Goal: Information Seeking & Learning: Check status

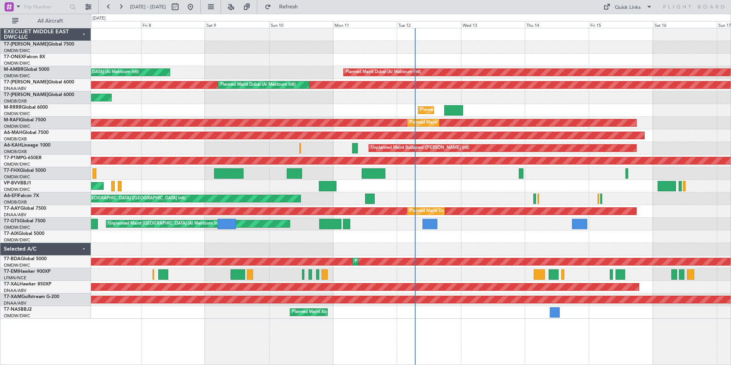
click at [374, 149] on div "Unplanned Maint Budapest ([PERSON_NAME] Intl)" at bounding box center [502, 148] width 268 height 8
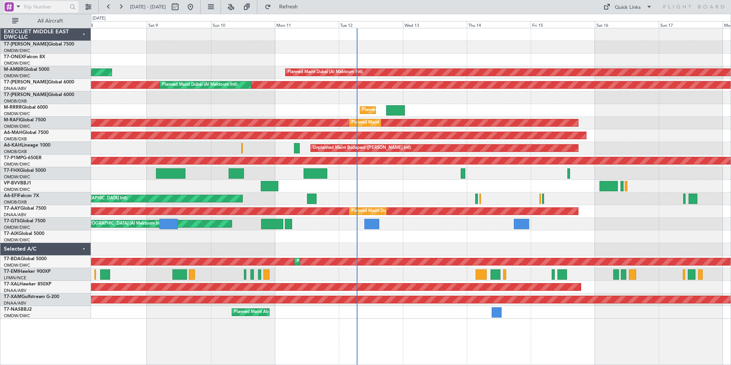
click at [17, 7] on span at bounding box center [18, 7] width 9 height 10
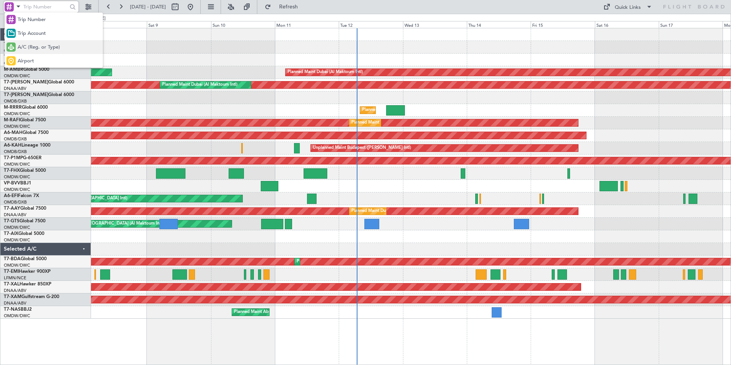
click at [38, 47] on span "A/C (Reg. or Type)" at bounding box center [39, 48] width 42 height 8
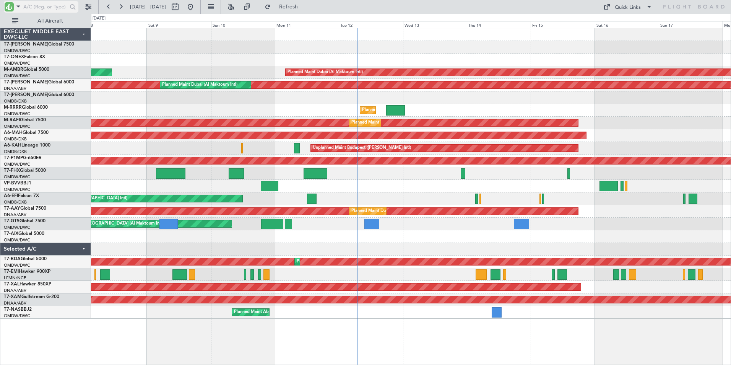
click at [47, 4] on input "text" at bounding box center [45, 6] width 44 height 11
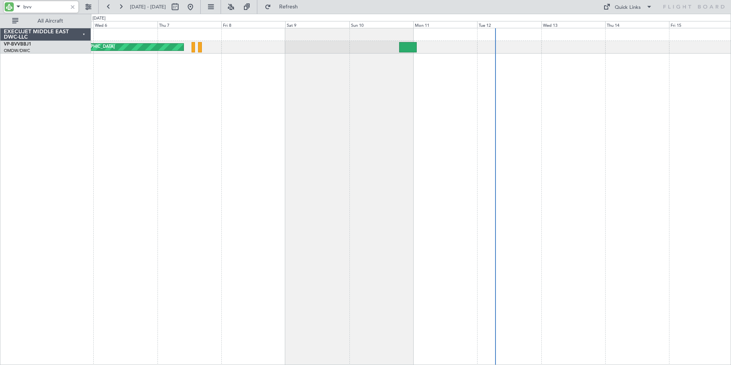
click at [363, 134] on div "Unplanned Maint [GEOGRAPHIC_DATA]-[GEOGRAPHIC_DATA]" at bounding box center [411, 196] width 640 height 337
drag, startPoint x: 41, startPoint y: 8, endPoint x: -11, endPoint y: 18, distance: 52.5
click at [0, 18] on html "bvv [DATE] - [DATE] Refresh Quick Links All Aircraft Unplanned Maint [GEOGRAPHI…" at bounding box center [365, 182] width 731 height 365
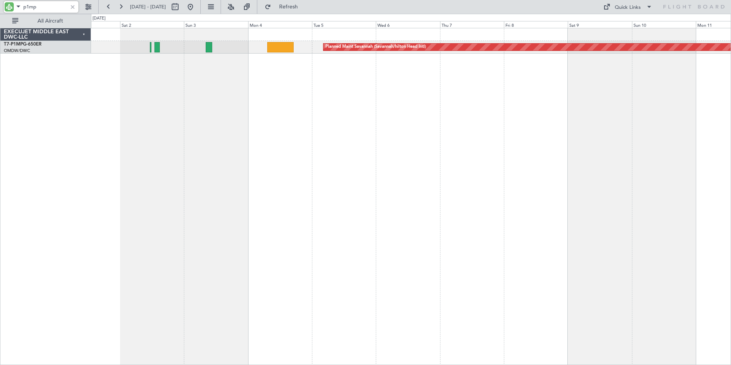
click at [455, 151] on div "Planned Maint Savannah (Savannah/hilton Head Intl)" at bounding box center [411, 196] width 640 height 337
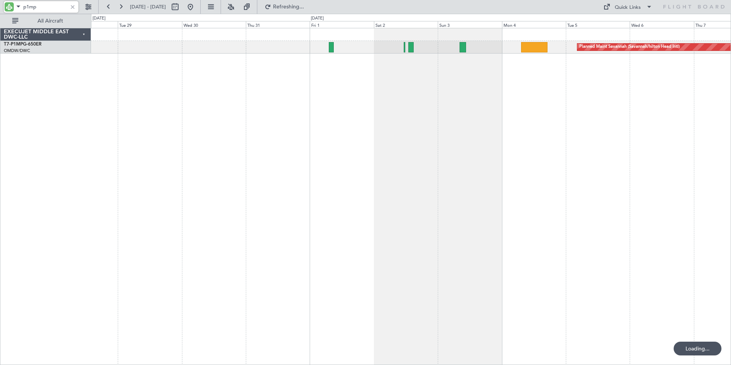
click at [454, 136] on div "Planned Maint Savannah (Savannah/hilton Head Intl)" at bounding box center [411, 196] width 640 height 337
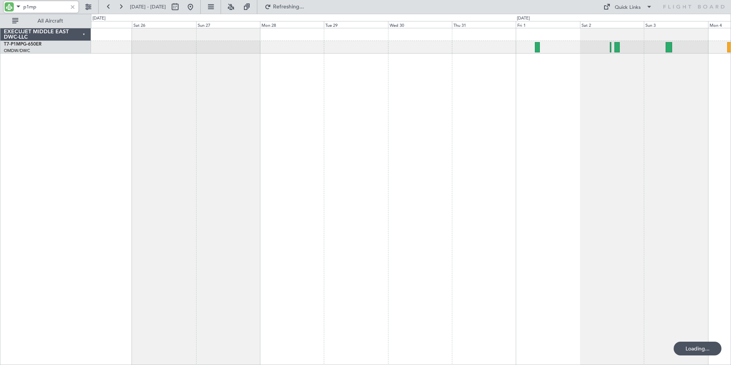
click at [385, 158] on div "Planned Maint Savannah (Savannah/hilton Head Intl)" at bounding box center [411, 196] width 640 height 337
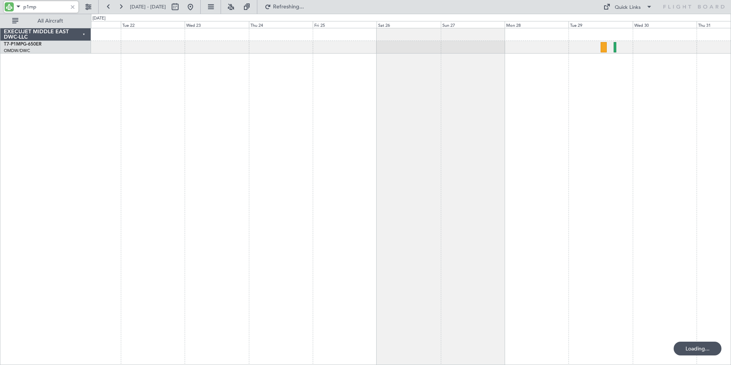
click at [501, 164] on div at bounding box center [411, 196] width 640 height 337
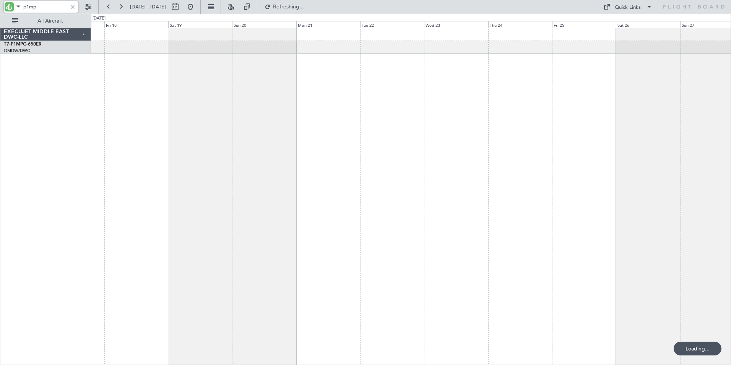
click at [508, 169] on div at bounding box center [411, 196] width 640 height 337
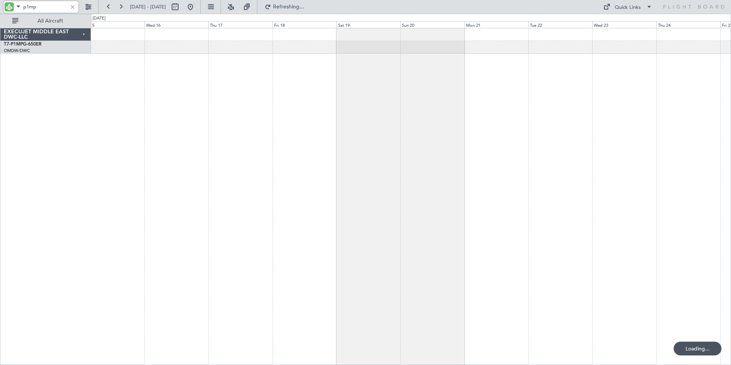
click at [469, 165] on div at bounding box center [411, 196] width 640 height 337
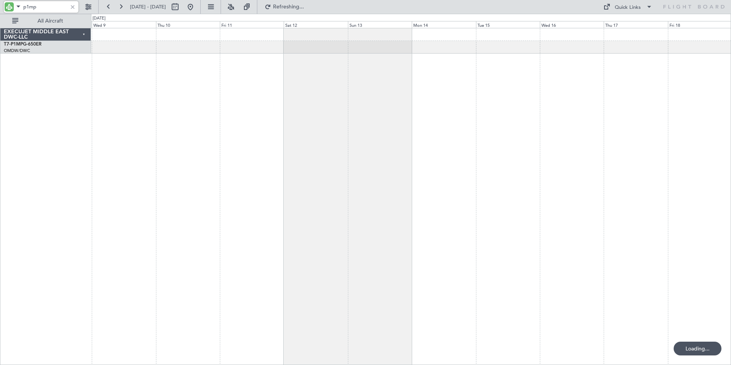
click at [502, 161] on div at bounding box center [411, 196] width 640 height 337
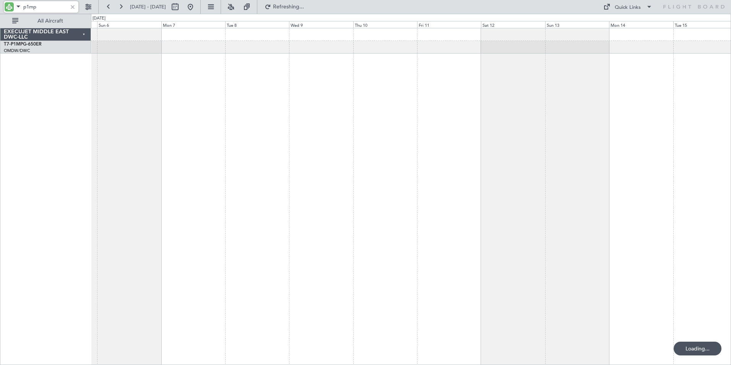
click at [488, 165] on div at bounding box center [411, 196] width 640 height 337
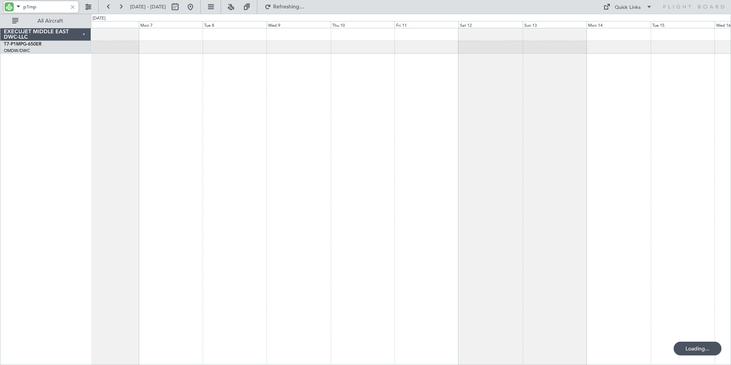
click at [83, 167] on div "EXECUJET MIDDLE EAST DWC-LLC T7-P1MP G-650ER OMDW/DWC Dubai (Al Maktoum Intl) 0…" at bounding box center [365, 189] width 731 height 351
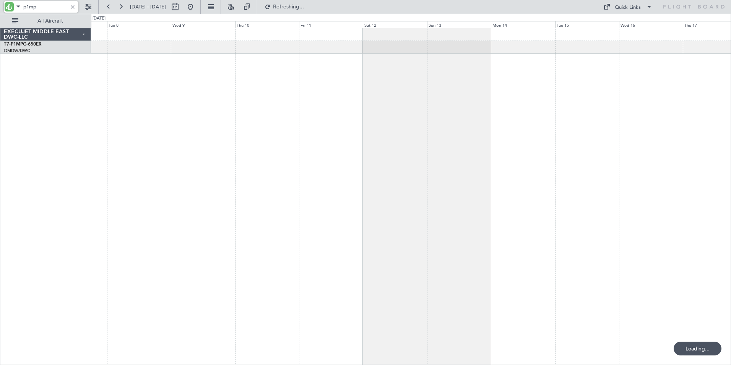
click at [232, 178] on div at bounding box center [411, 196] width 640 height 337
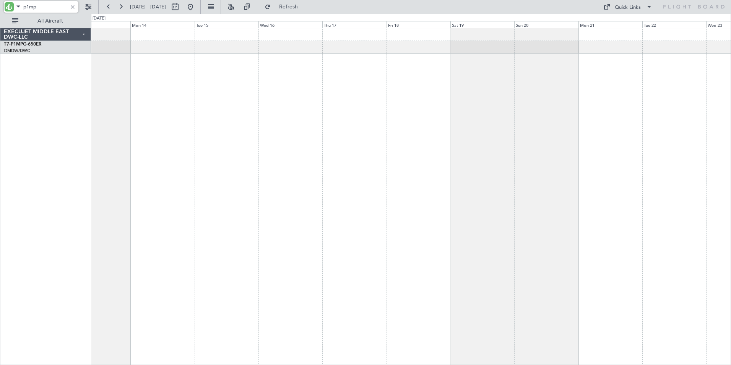
click at [165, 177] on div at bounding box center [411, 196] width 640 height 337
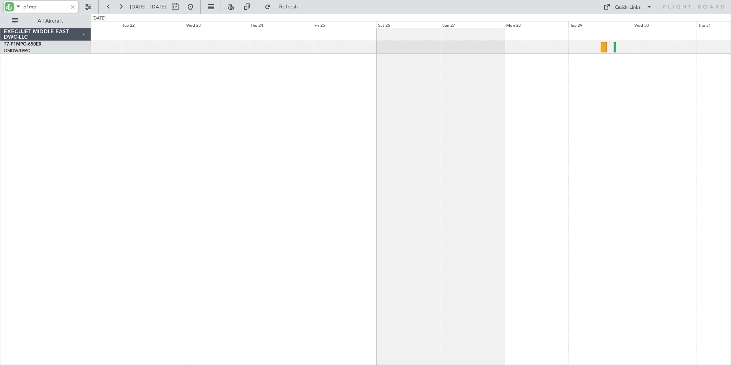
click at [97, 179] on div at bounding box center [411, 196] width 640 height 337
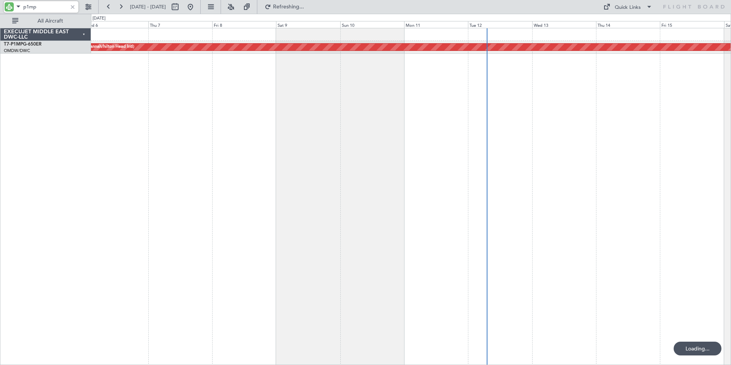
click at [98, 194] on div "Planned Maint Savannah (Savannah/hilton Head Intl)" at bounding box center [411, 196] width 640 height 337
drag, startPoint x: 56, startPoint y: 8, endPoint x: -91, endPoint y: 17, distance: 147.0
click at [0, 17] on html "p1mp [DATE] - [DATE] Refresh Quick Links All Aircraft Planned Maint Savannah ([…" at bounding box center [365, 182] width 731 height 365
type input "aay"
